Goal: Task Accomplishment & Management: Complete application form

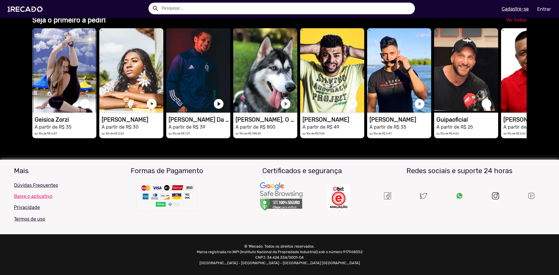
scroll to position [0, 555]
click at [32, 183] on p "Dúvidas Frequentes" at bounding box center [54, 185] width 81 height 7
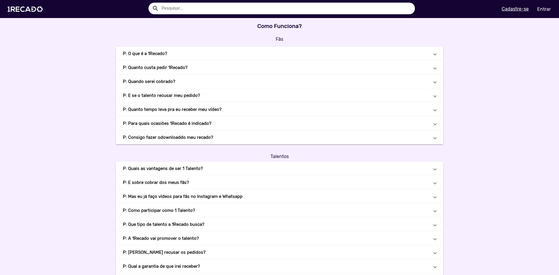
click at [214, 168] on mat-panel-title "P: Quais as vantagens de ser 1 Talento?" at bounding box center [276, 168] width 306 height 7
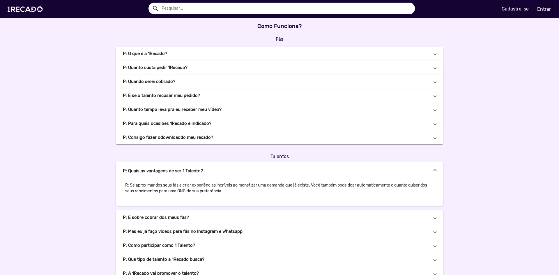
click at [212, 220] on mat-panel-title "P: E sobre cobrar dos meus fãs?" at bounding box center [276, 217] width 306 height 7
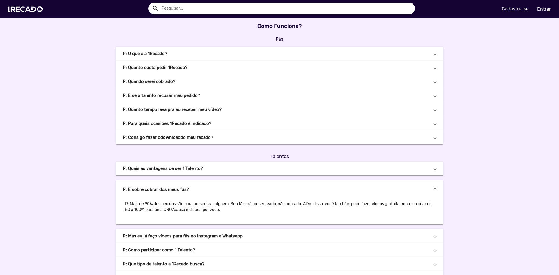
click at [221, 236] on b "P: Mas eu já faço vídeos para fãs no Instagram e Whatsapp" at bounding box center [183, 236] width 120 height 7
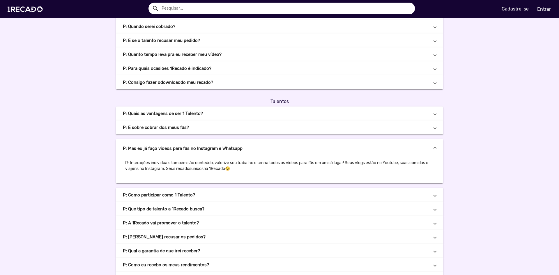
scroll to position [58, 0]
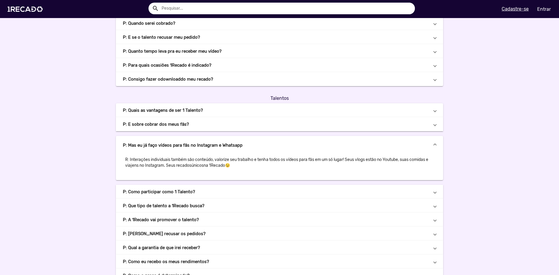
click at [199, 195] on mat-panel-title "P: Como participar como 1 Talento?" at bounding box center [276, 192] width 306 height 7
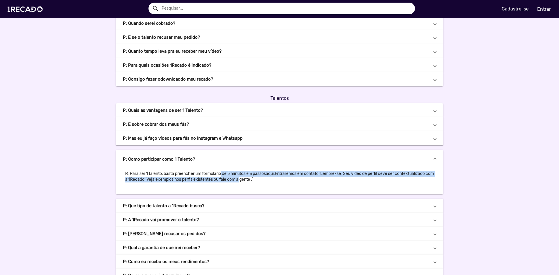
drag, startPoint x: 229, startPoint y: 176, endPoint x: 247, endPoint y: 177, distance: 17.8
click at [247, 177] on p "R: Para ser 1 talento, basta preencher um formulário de 5 minutos e 3 passos aq…" at bounding box center [279, 177] width 313 height 16
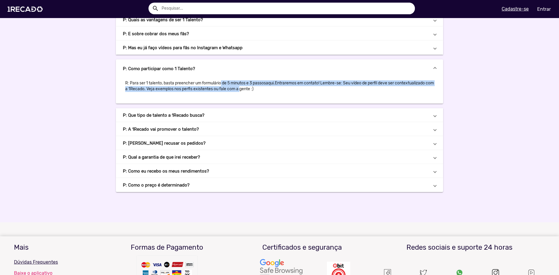
scroll to position [138, 0]
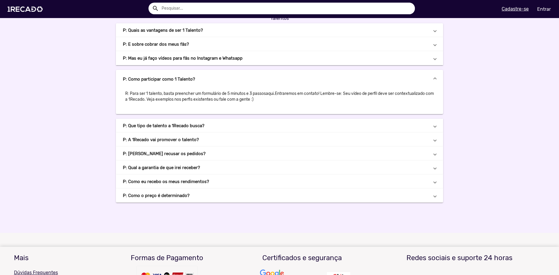
click at [177, 127] on b "P: Que tipo de talento a 1Recado busca?" at bounding box center [164, 126] width 82 height 7
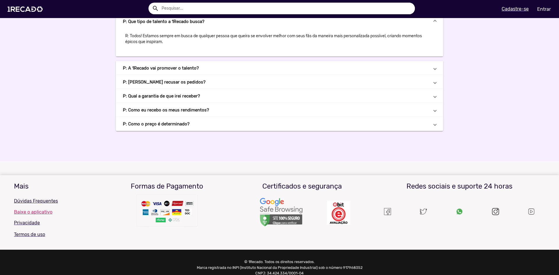
scroll to position [226, 0]
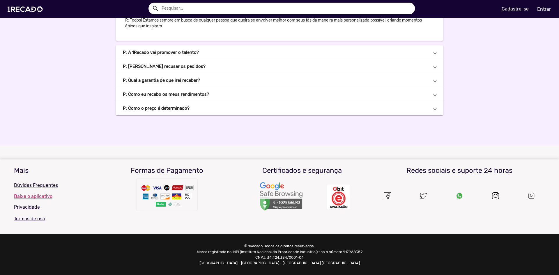
click at [458, 197] on img at bounding box center [459, 196] width 7 height 7
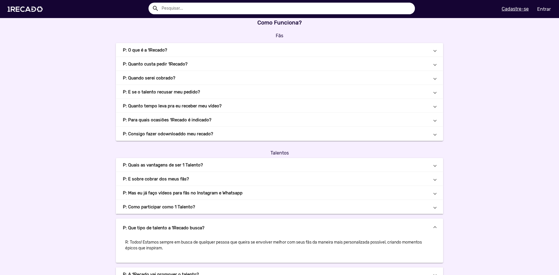
scroll to position [0, 0]
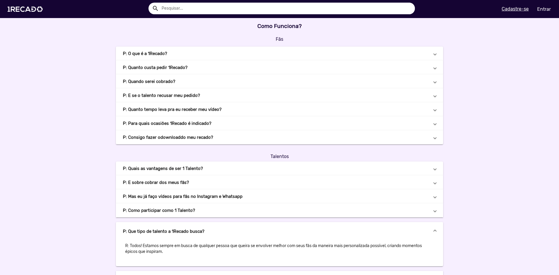
click at [508, 11] on u "Cadastre-se" at bounding box center [515, 9] width 27 height 6
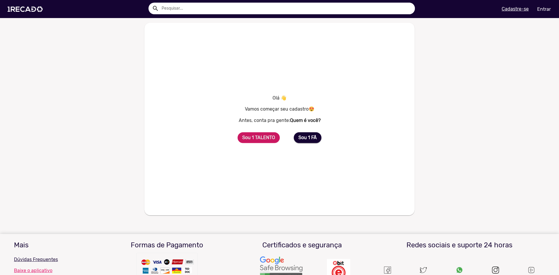
click at [253, 136] on b "Sou 1 TALENTO" at bounding box center [258, 138] width 33 height 6
